Goal: Book appointment/travel/reservation

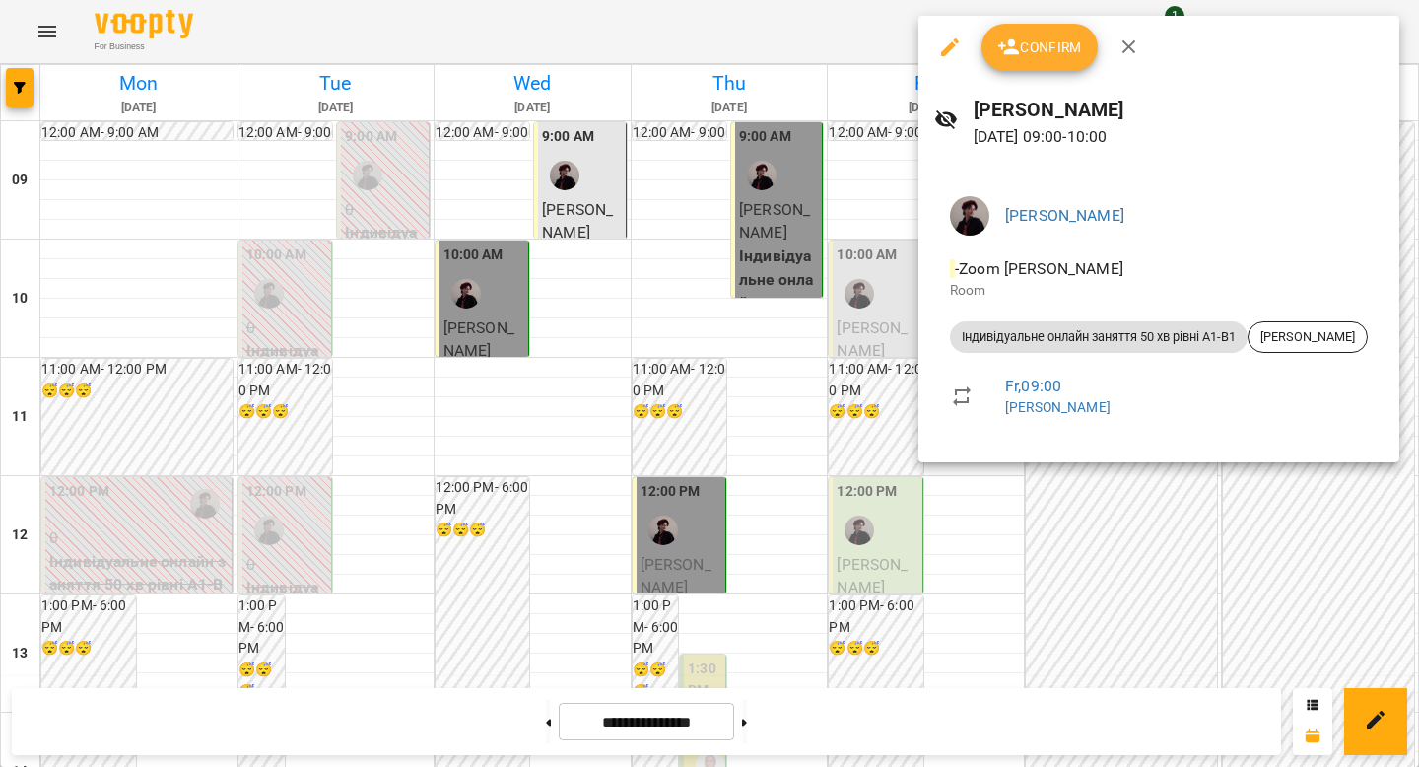
click at [1029, 506] on div at bounding box center [709, 383] width 1419 height 767
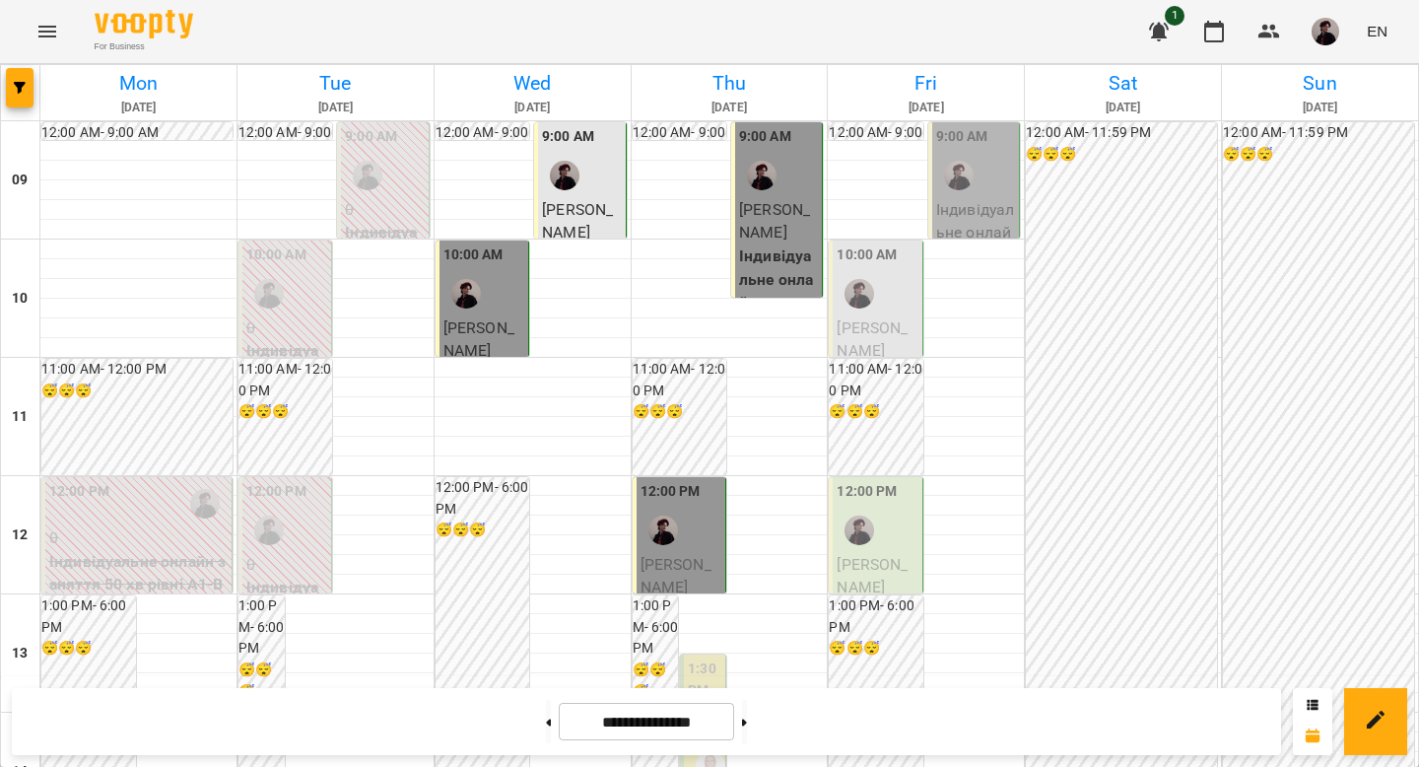
click at [870, 314] on div at bounding box center [859, 293] width 45 height 45
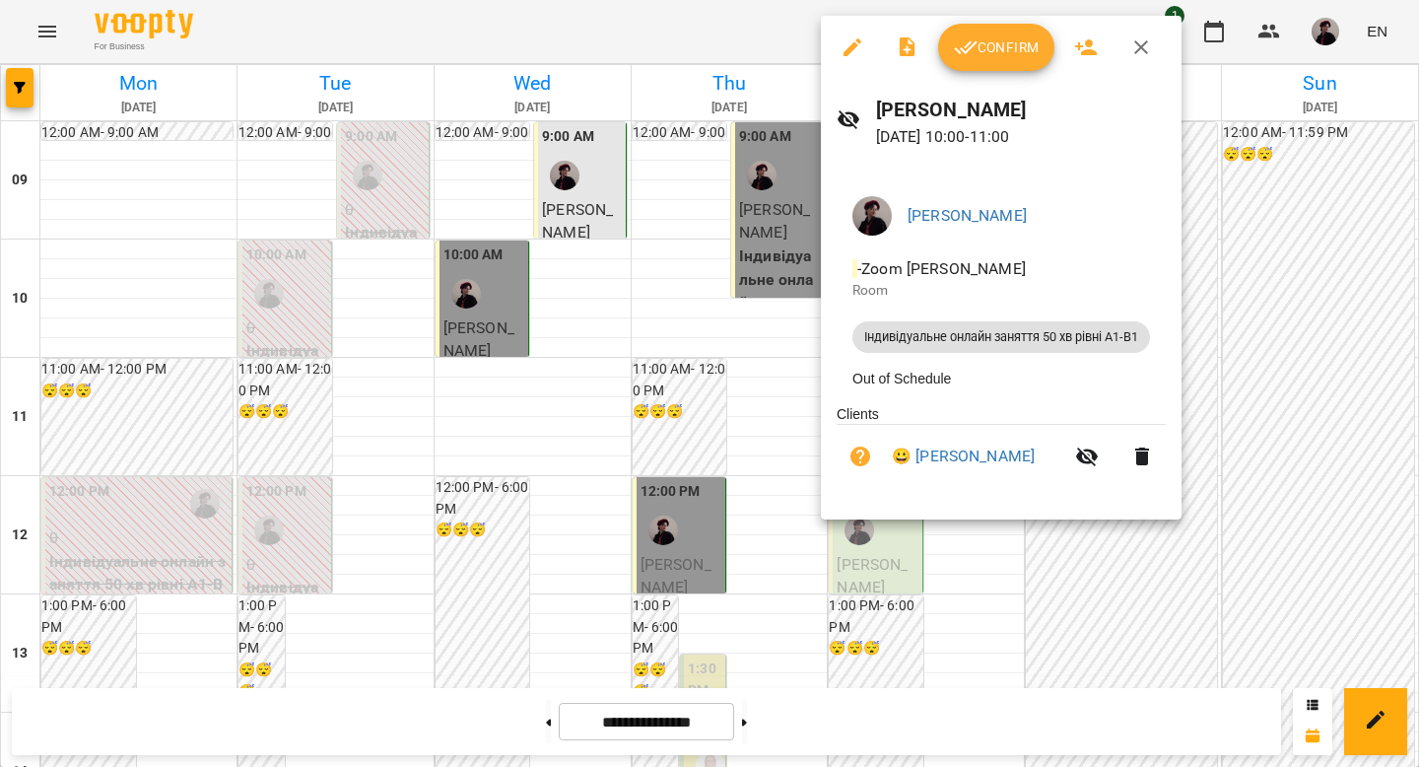
click at [1244, 338] on div at bounding box center [709, 383] width 1419 height 767
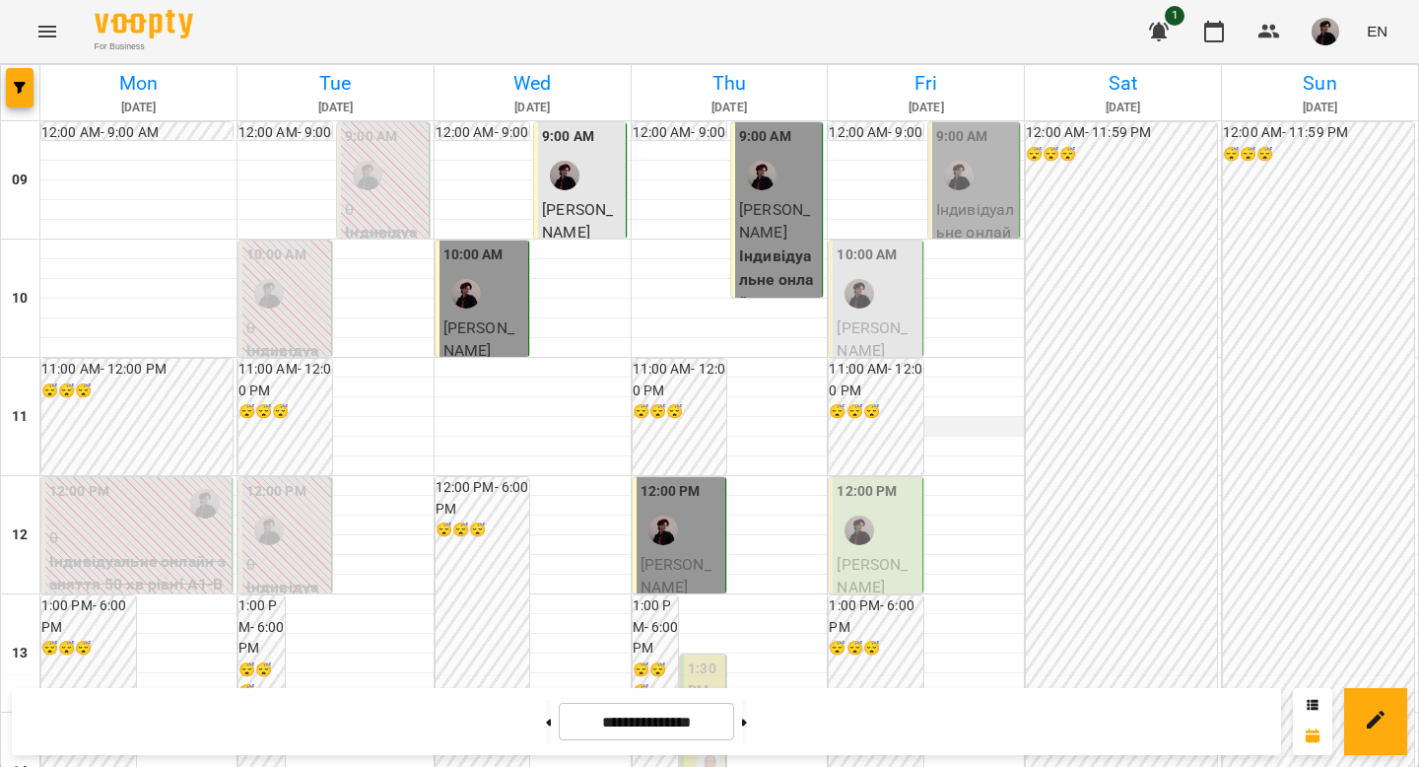
scroll to position [269, 0]
click at [885, 481] on div "12:00 PM" at bounding box center [877, 517] width 81 height 72
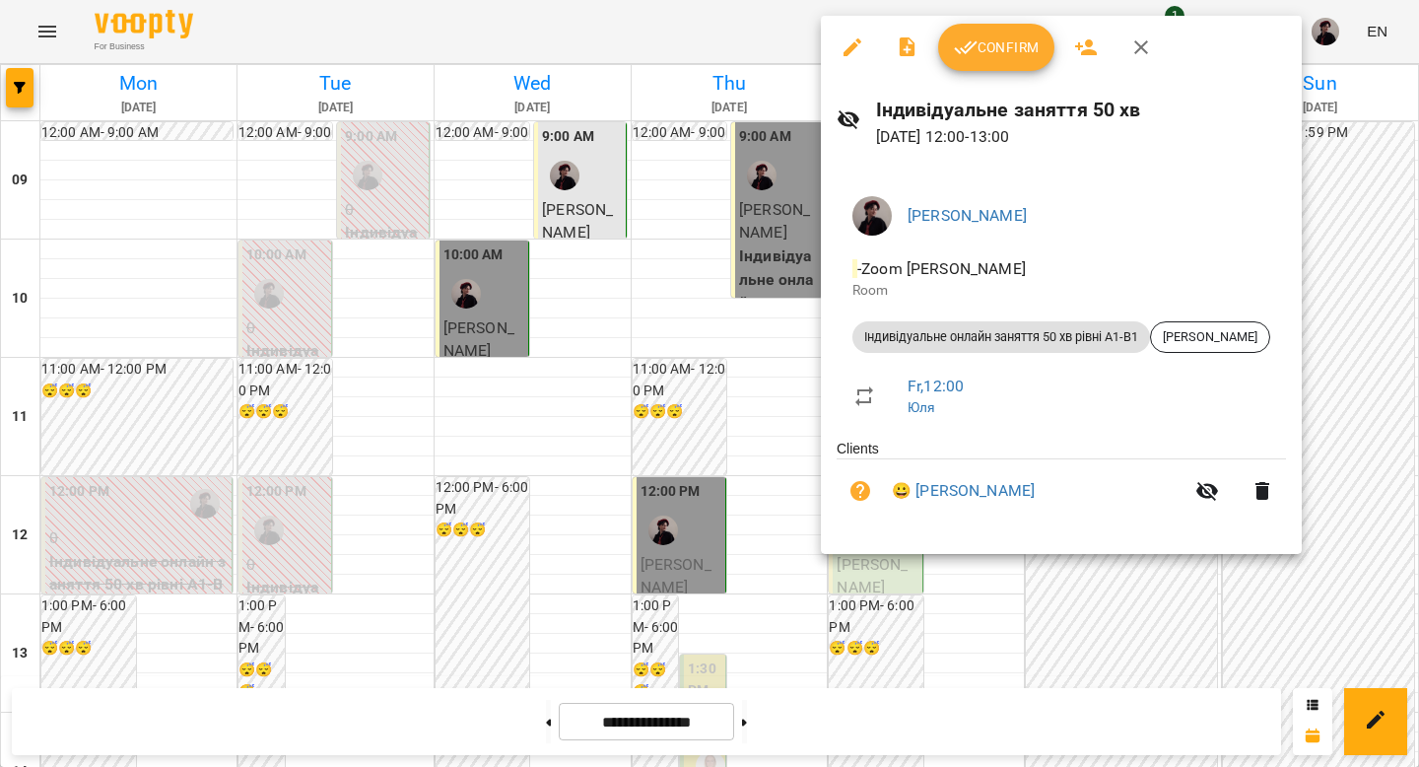
click at [1370, 346] on div at bounding box center [709, 383] width 1419 height 767
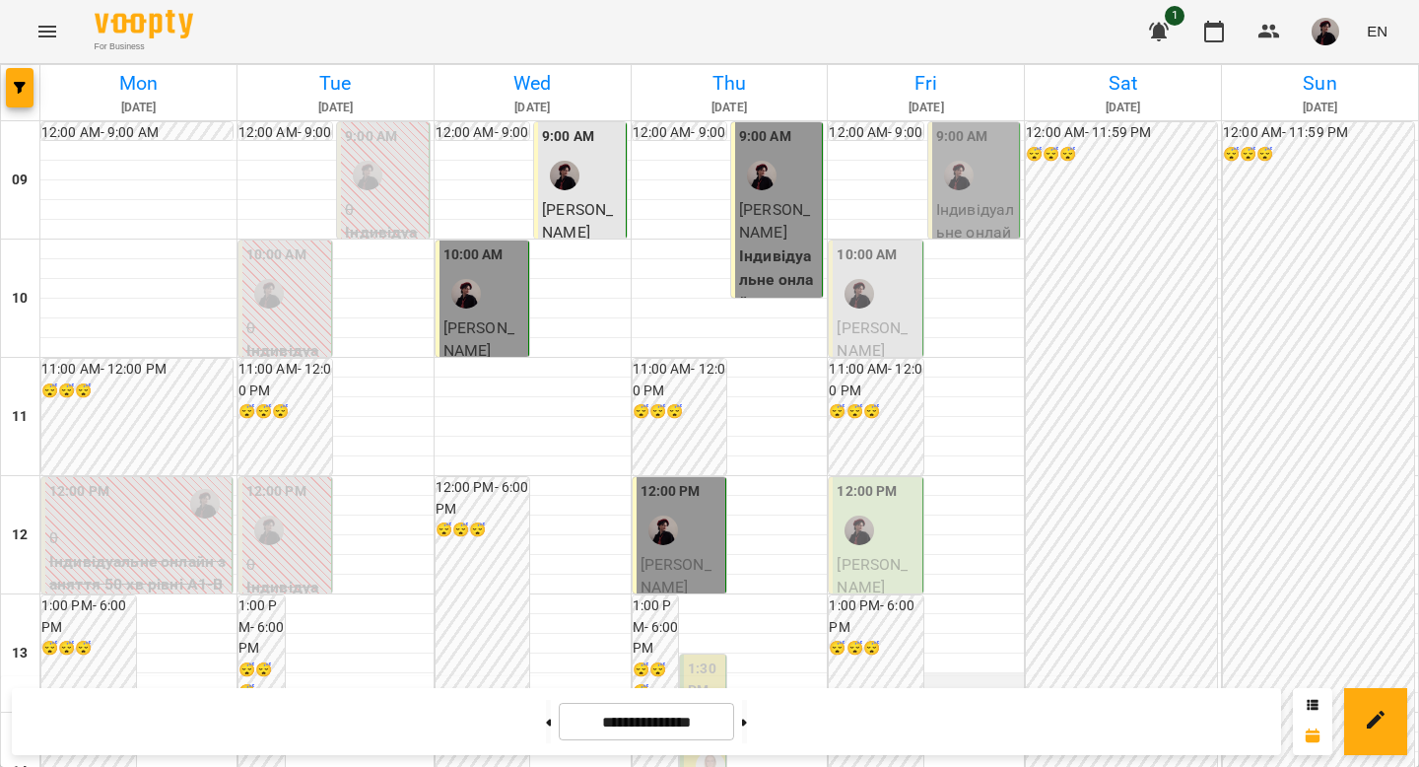
scroll to position [971, 0]
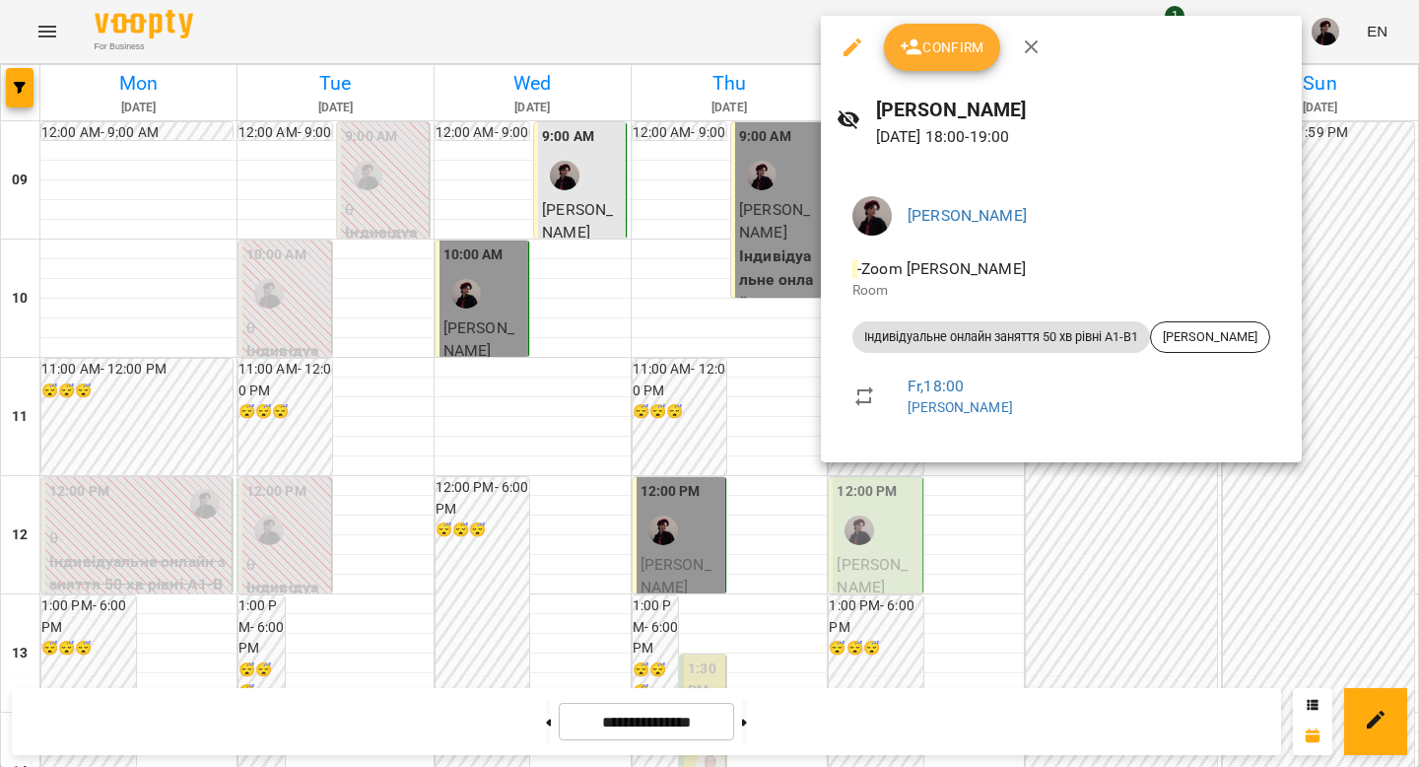
click at [1312, 323] on div at bounding box center [709, 383] width 1419 height 767
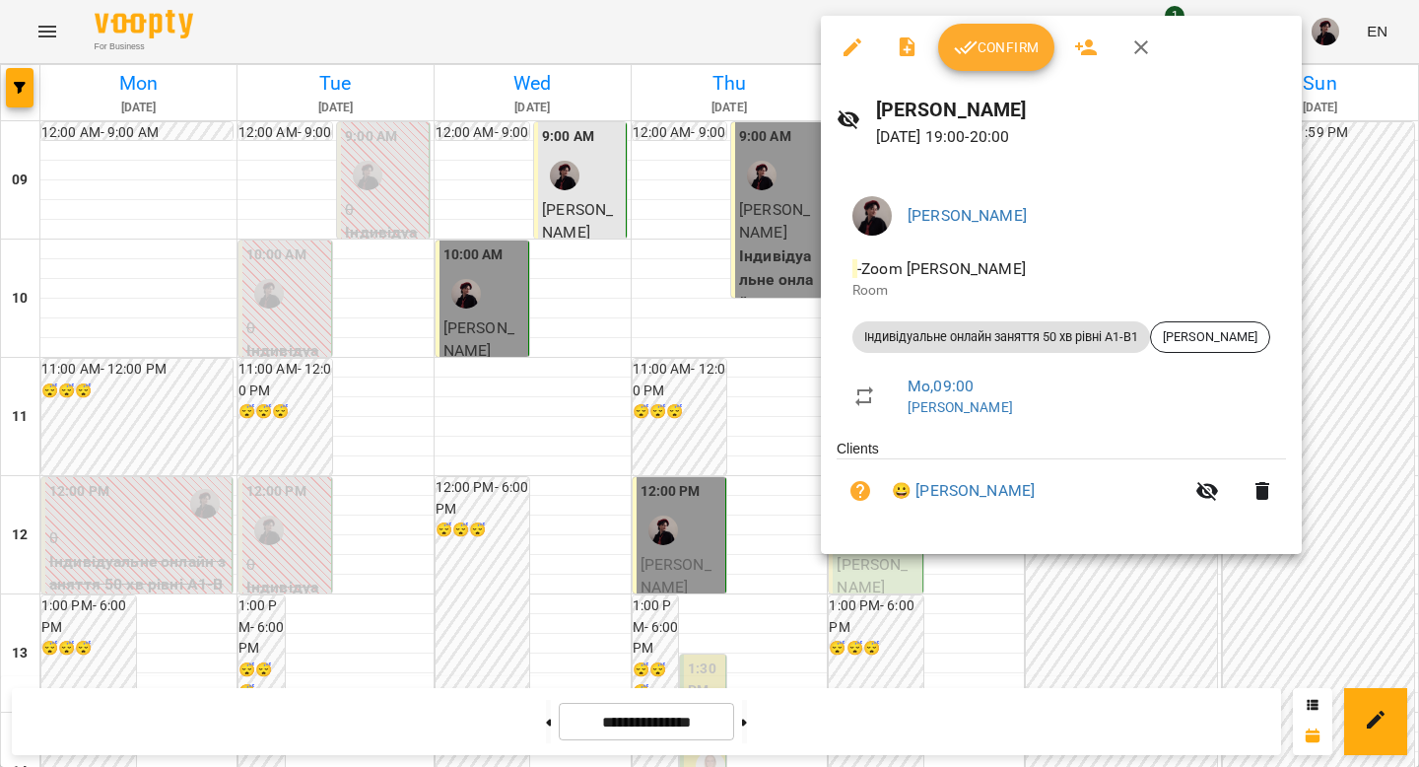
click at [1339, 293] on div at bounding box center [709, 383] width 1419 height 767
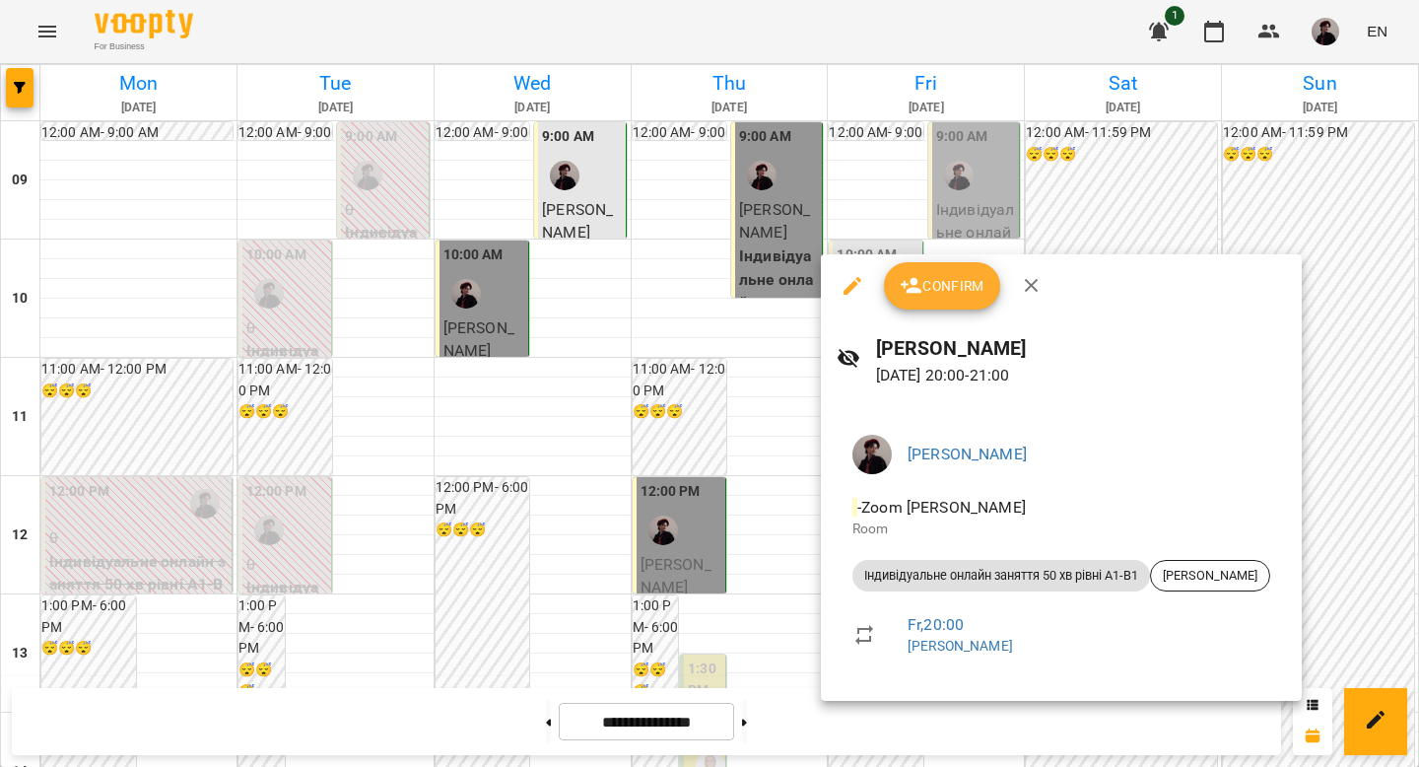
click at [1347, 376] on div at bounding box center [709, 383] width 1419 height 767
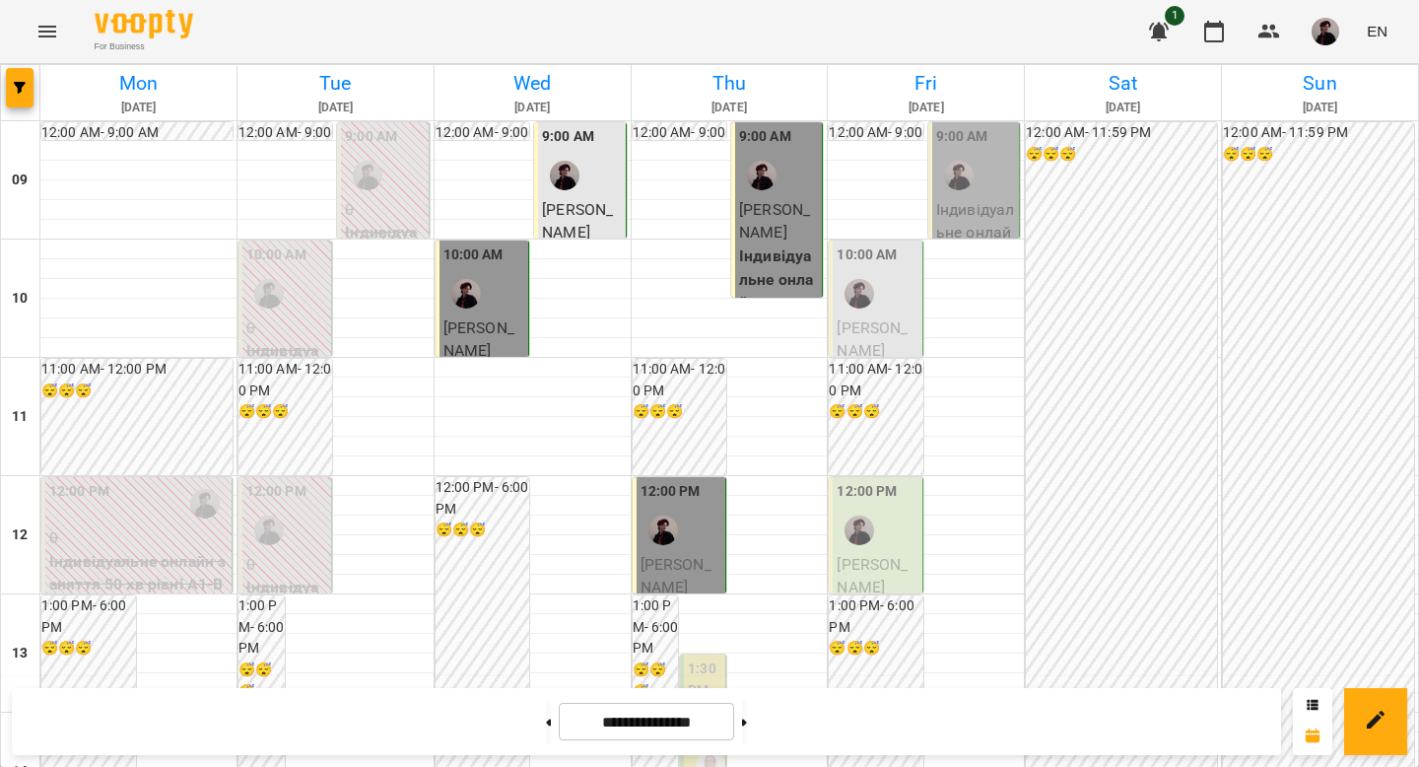
scroll to position [0, 0]
